Goal: Task Accomplishment & Management: Manage account settings

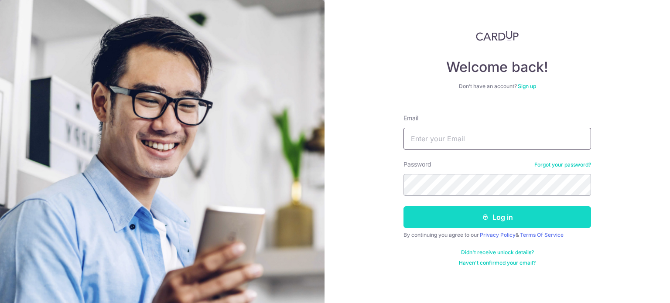
type input "[EMAIL_ADDRESS][DOMAIN_NAME]"
drag, startPoint x: 481, startPoint y: 223, endPoint x: 476, endPoint y: 224, distance: 4.4
click at [480, 222] on button "Log in" at bounding box center [497, 217] width 188 height 22
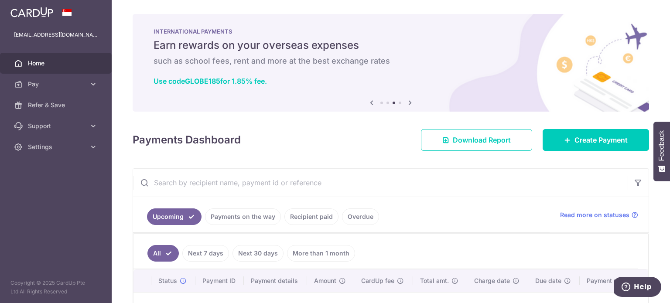
click at [207, 249] on link "Next 7 days" at bounding box center [205, 253] width 47 height 17
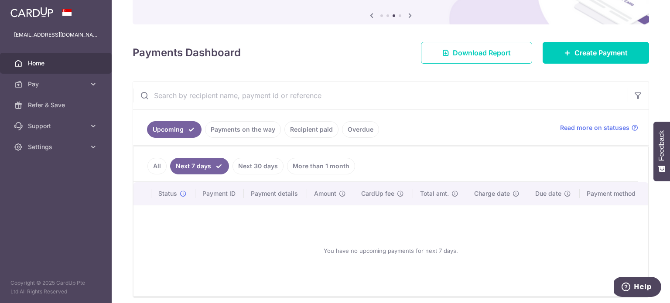
click at [262, 123] on link "Payments on the way" at bounding box center [243, 129] width 76 height 17
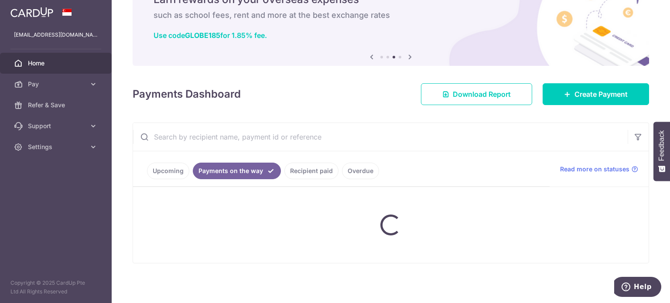
scroll to position [30, 0]
